Goal: Information Seeking & Learning: Learn about a topic

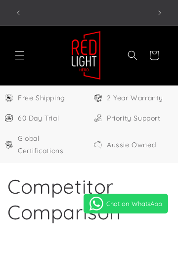
select select "**"
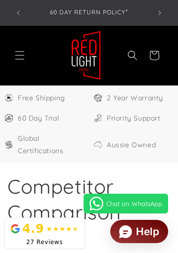
scroll to position [0, 255]
